Goal: Check status: Check status

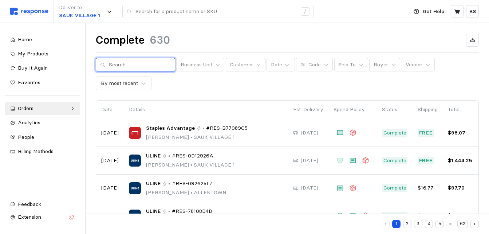
click at [143, 67] on input "text" at bounding box center [140, 64] width 62 height 13
type input "Label"
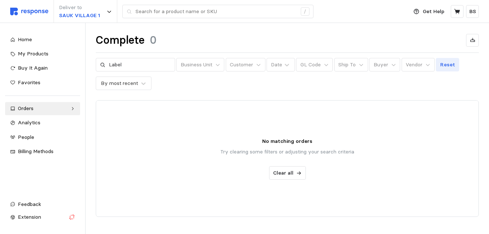
click at [440, 64] on p "Reset" at bounding box center [447, 65] width 15 height 8
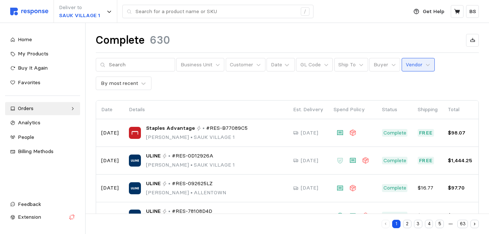
click at [413, 65] on p "Vendor" at bounding box center [413, 65] width 17 height 8
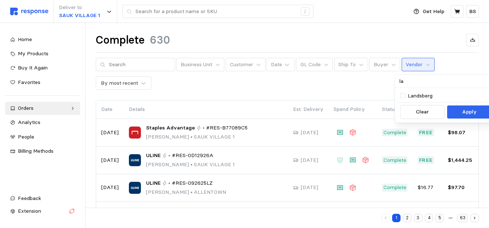
type input "l"
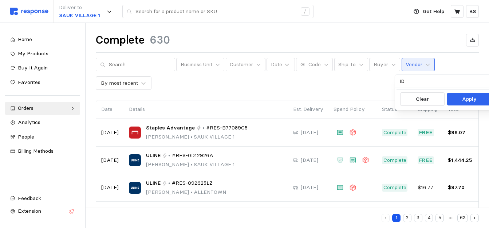
type input "I"
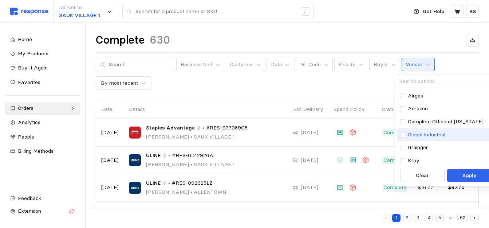
click at [419, 131] on p "Global Industrial" at bounding box center [426, 135] width 37 height 8
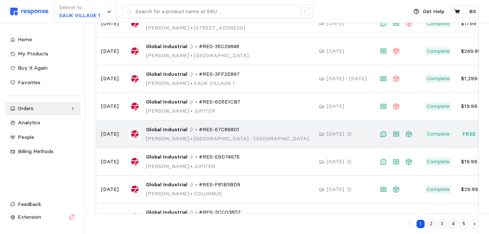
scroll to position [73, 0]
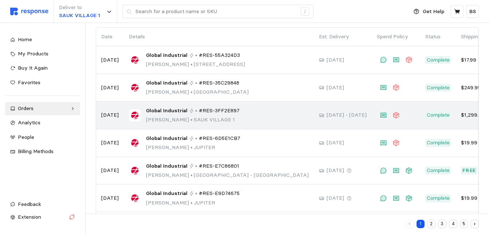
click at [171, 113] on span "Global Industrial" at bounding box center [166, 111] width 41 height 8
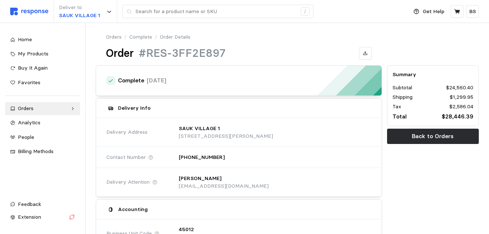
click at [147, 36] on link "Complete" at bounding box center [140, 37] width 23 height 8
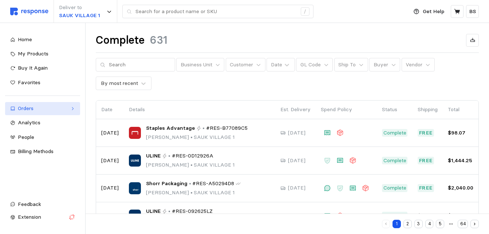
click at [48, 112] on link "Orders" at bounding box center [42, 108] width 75 height 13
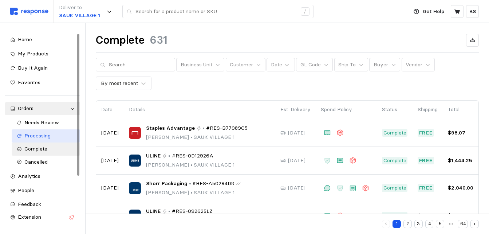
click at [57, 134] on div "Processing" at bounding box center [49, 136] width 51 height 8
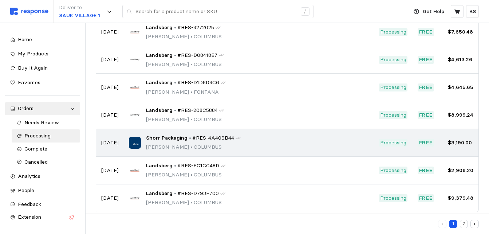
scroll to position [174, 0]
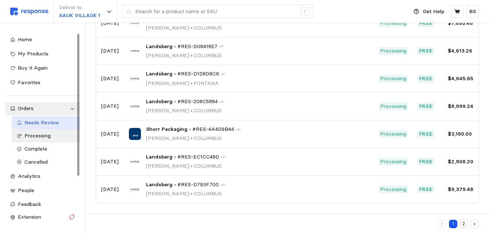
click at [43, 117] on link "Needs Review" at bounding box center [46, 122] width 69 height 13
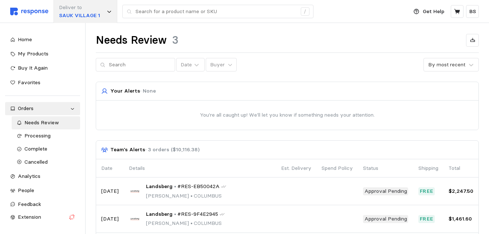
click at [106, 9] on div "Deliver to [GEOGRAPHIC_DATA] 1" at bounding box center [85, 11] width 64 height 23
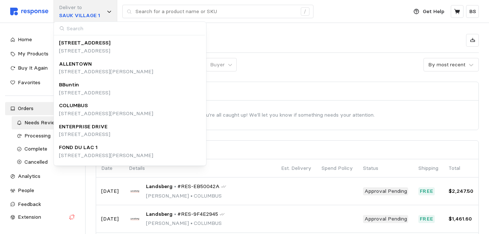
click at [106, 9] on div "Deliver to [GEOGRAPHIC_DATA] 1" at bounding box center [85, 11] width 64 height 23
